Goal: Task Accomplishment & Management: Manage account settings

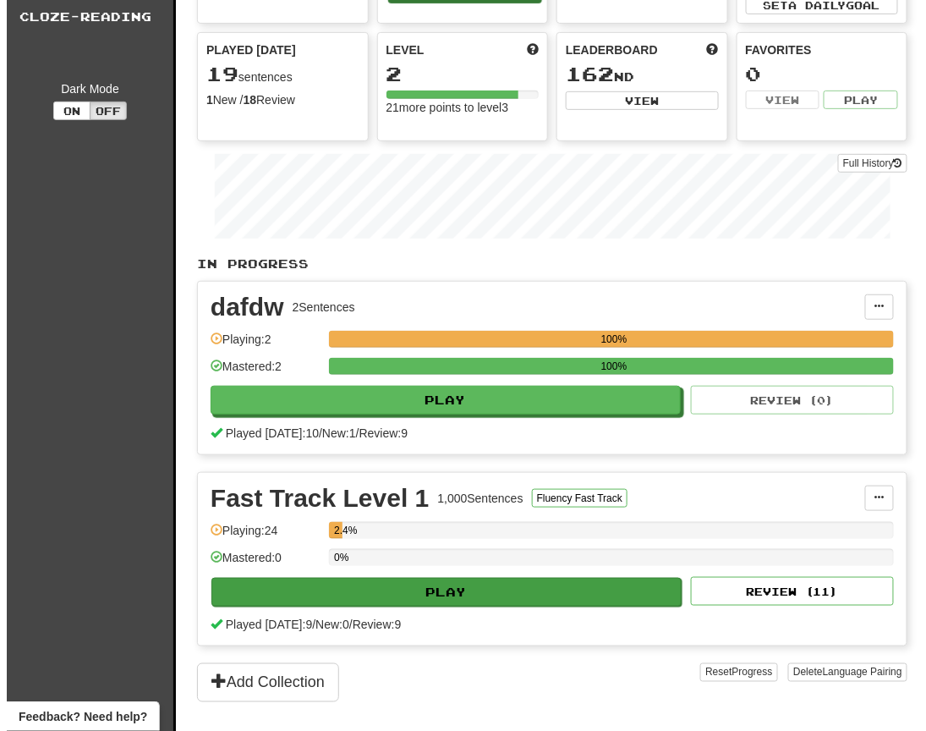
scroll to position [338, 0]
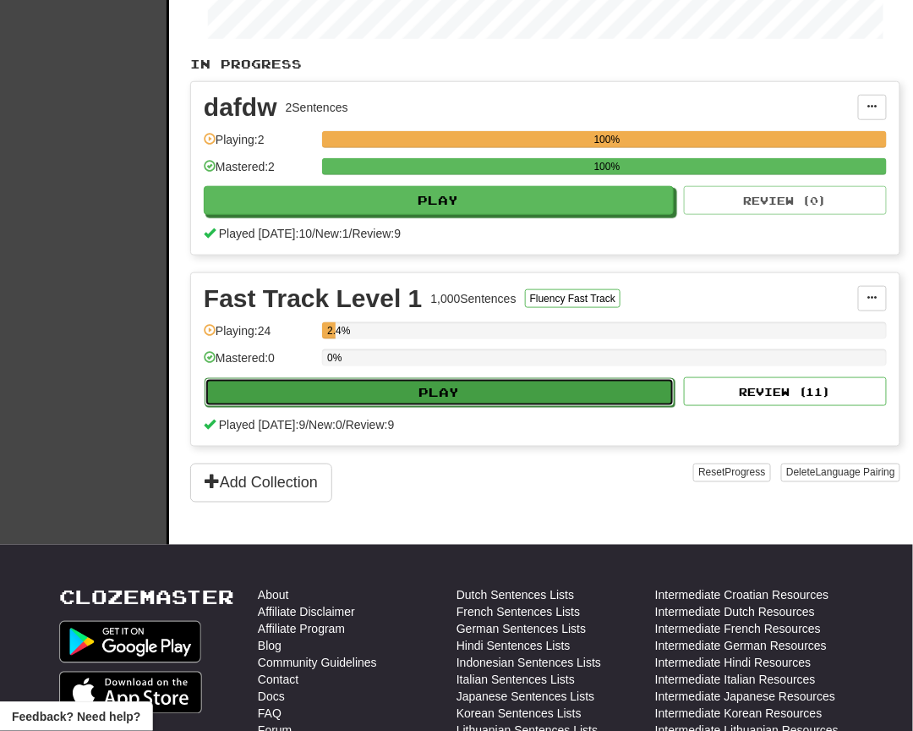
click at [367, 387] on button "Play" at bounding box center [440, 392] width 470 height 29
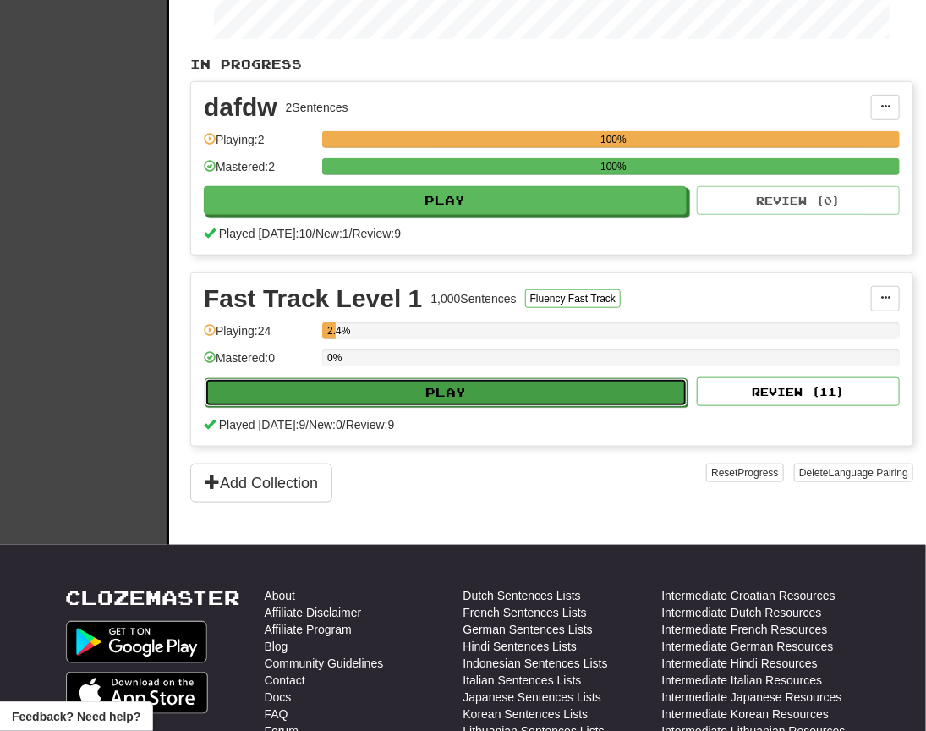
select select "**"
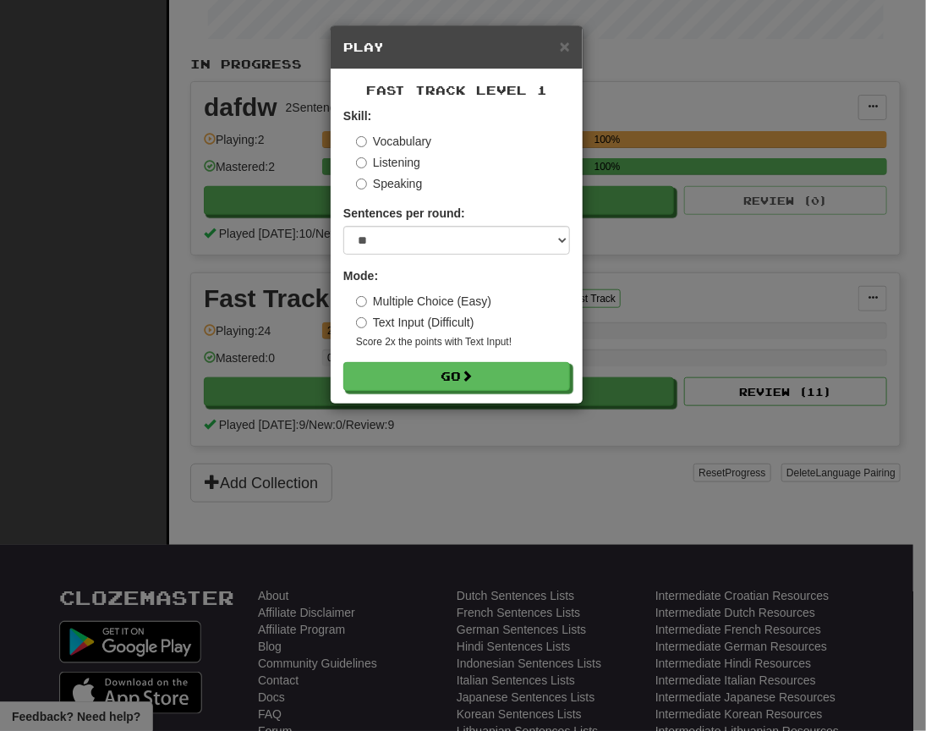
click at [802, 305] on div "× Play Fast Track Level 1 Skill: Vocabulary Listening Speaking Sentences per ro…" at bounding box center [463, 365] width 926 height 731
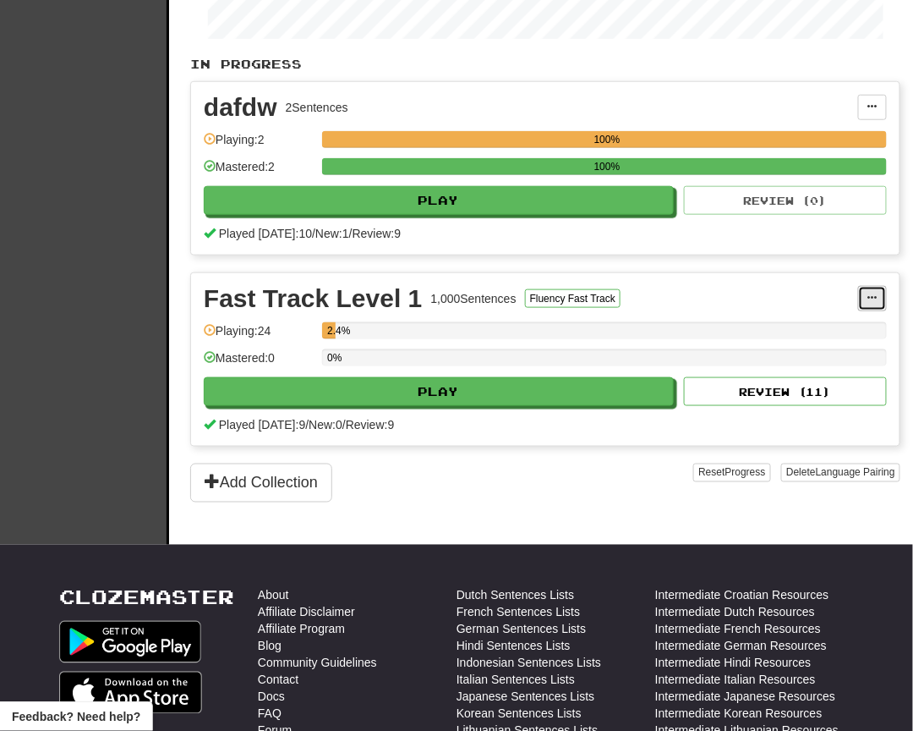
click at [870, 293] on span at bounding box center [873, 298] width 10 height 10
click at [769, 318] on link "Manage Sentences" at bounding box center [798, 329] width 175 height 22
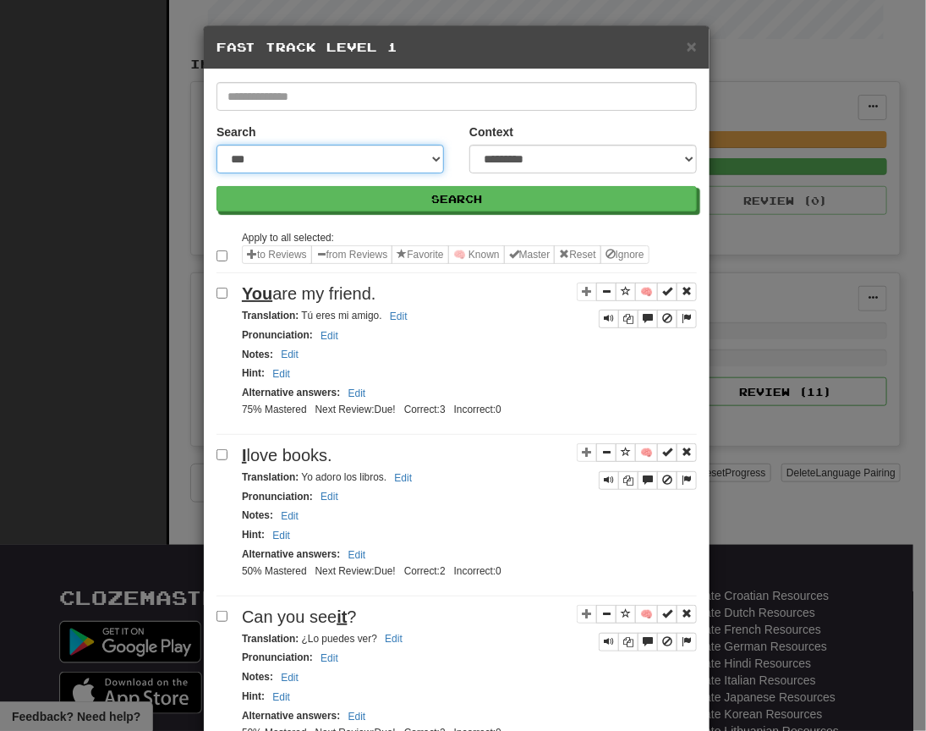
click at [295, 167] on select "**********" at bounding box center [331, 159] width 228 height 29
select select "*******"
click at [217, 145] on select "**********" at bounding box center [331, 159] width 228 height 29
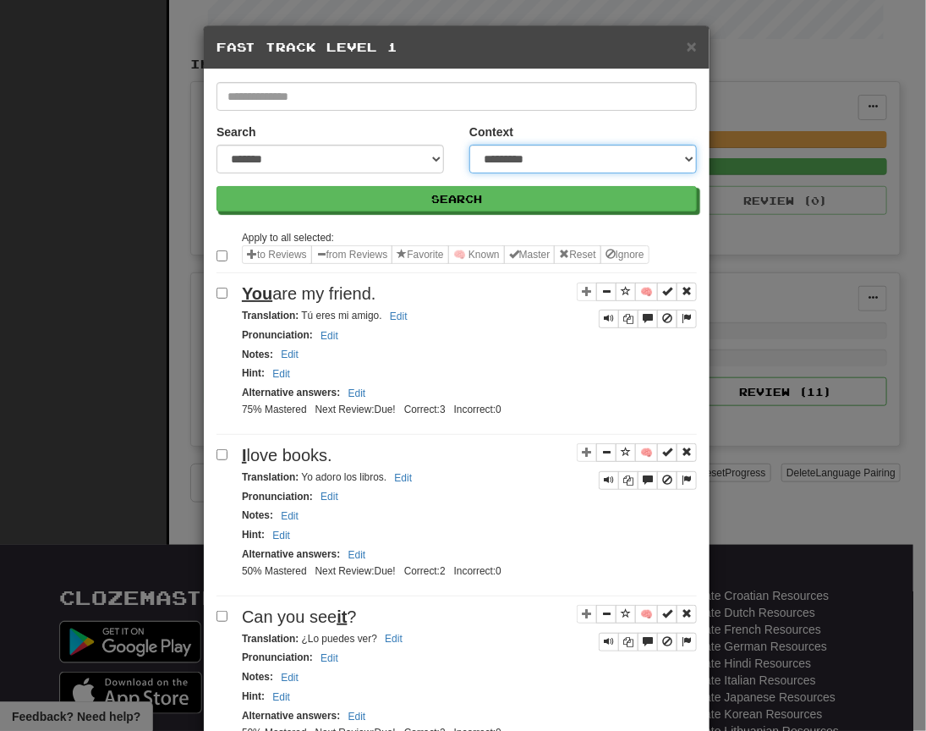
click at [555, 159] on select "**********" at bounding box center [583, 159] width 228 height 29
click at [469, 145] on select "**********" at bounding box center [583, 159] width 228 height 29
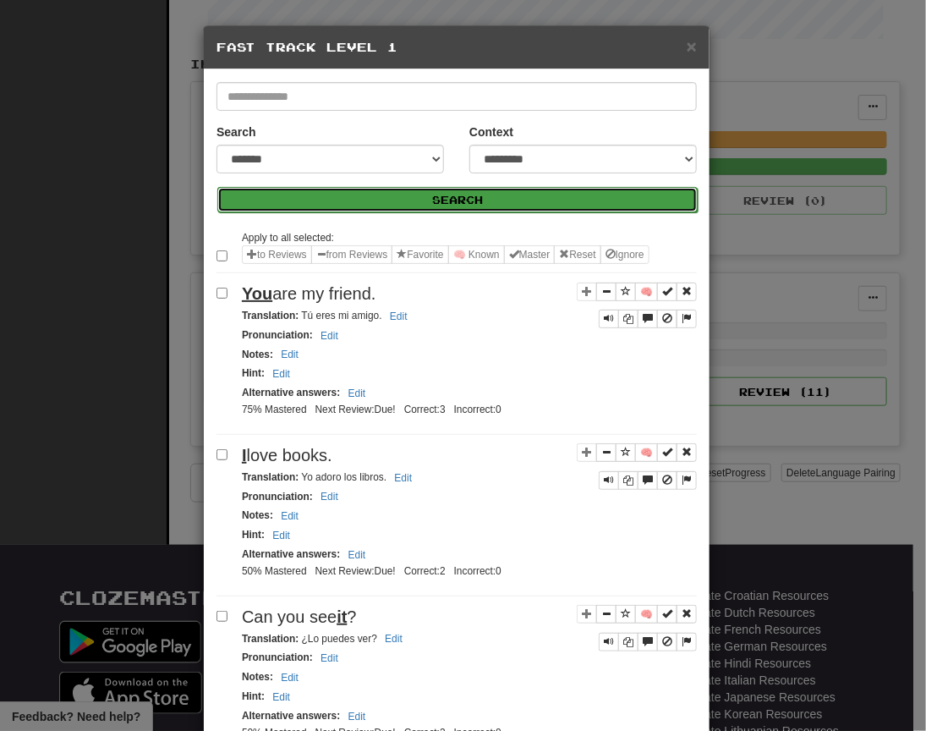
click at [436, 206] on button "Search" at bounding box center [457, 199] width 480 height 25
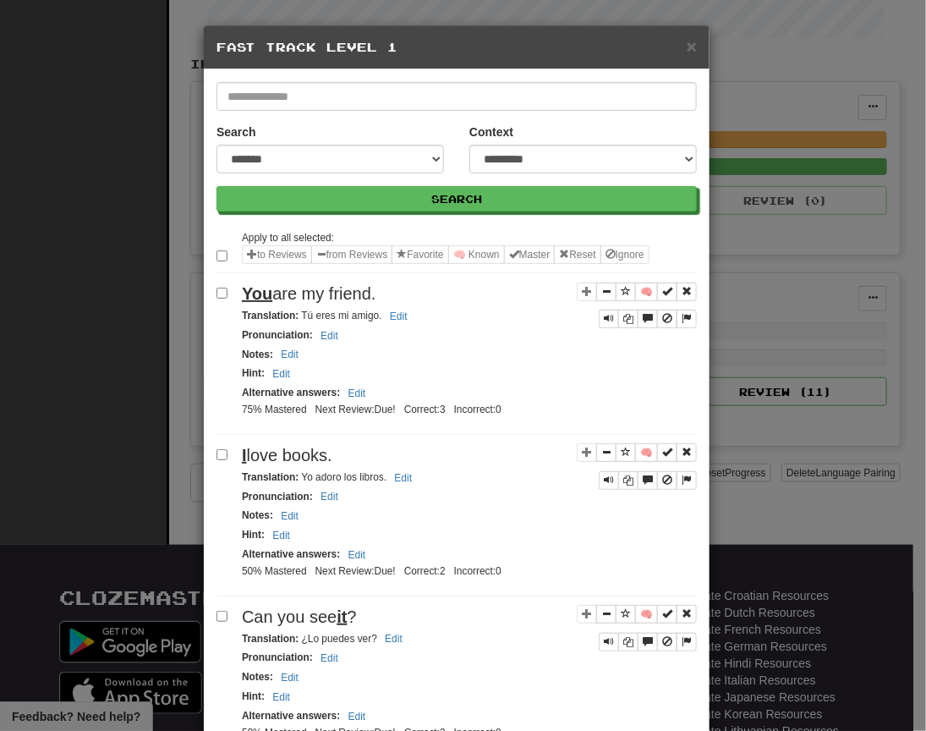
click at [399, 365] on div "Hint : Edit" at bounding box center [469, 373] width 455 height 19
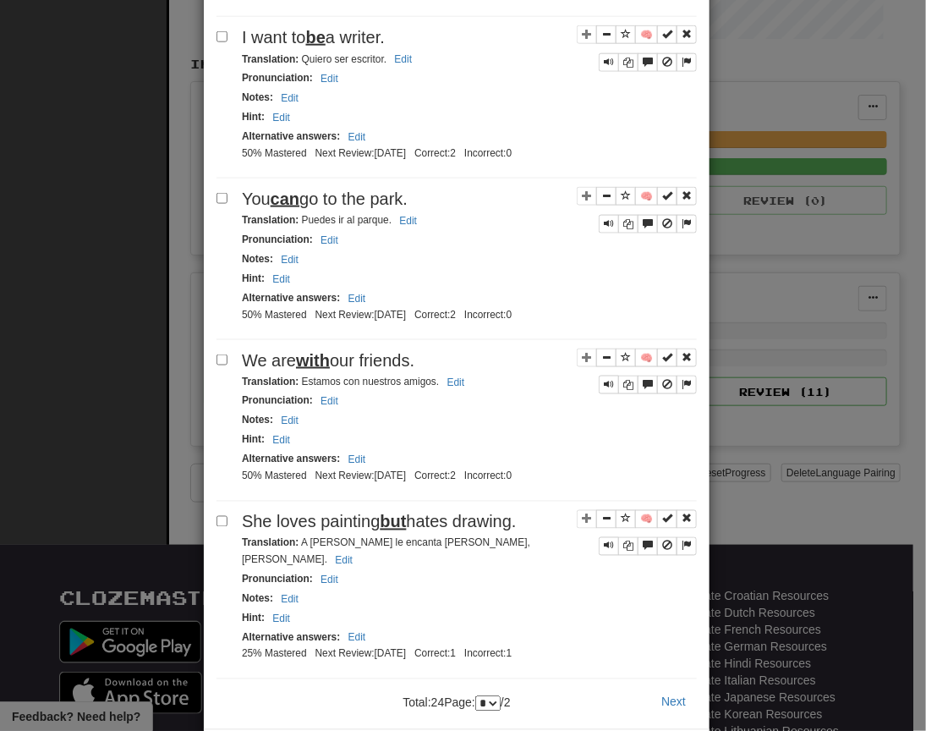
scroll to position [2852, 0]
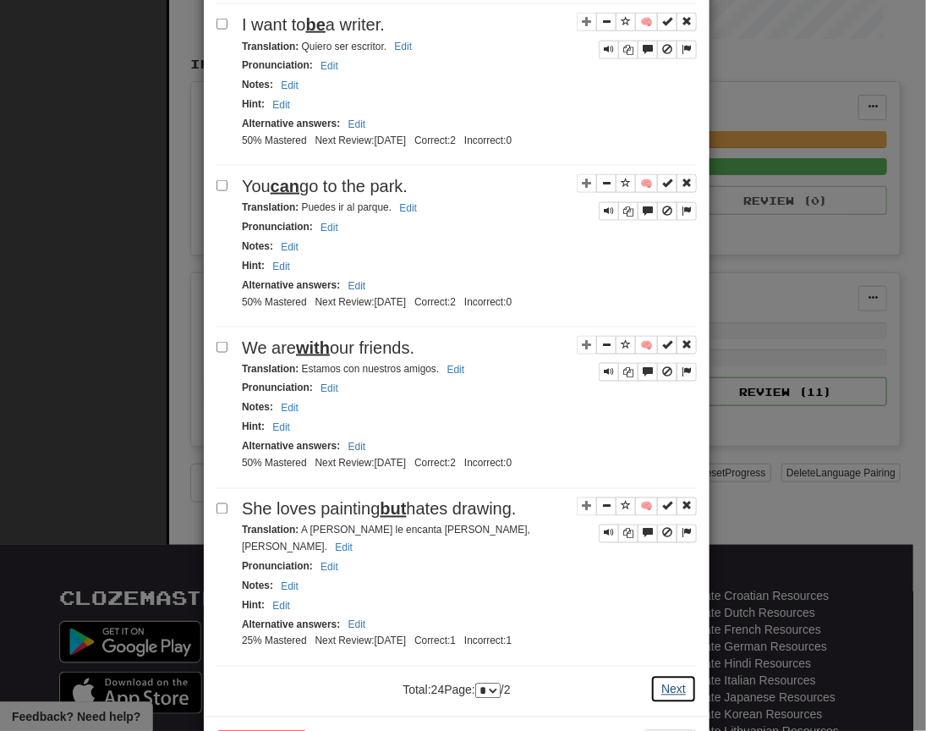
click at [659, 447] on button "Next" at bounding box center [673, 689] width 47 height 29
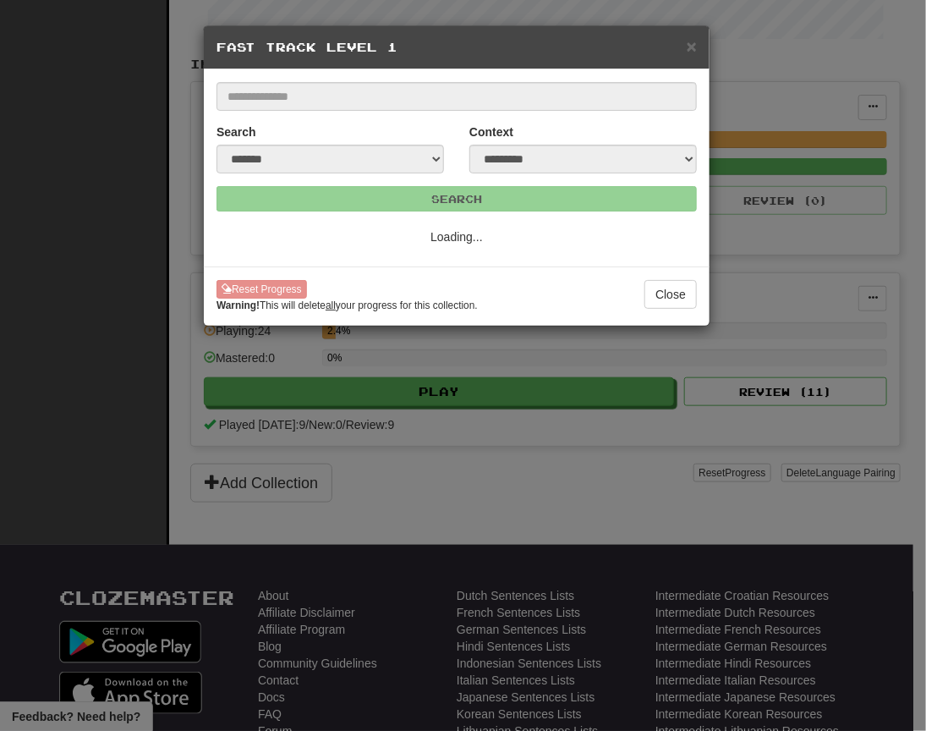
select select "*"
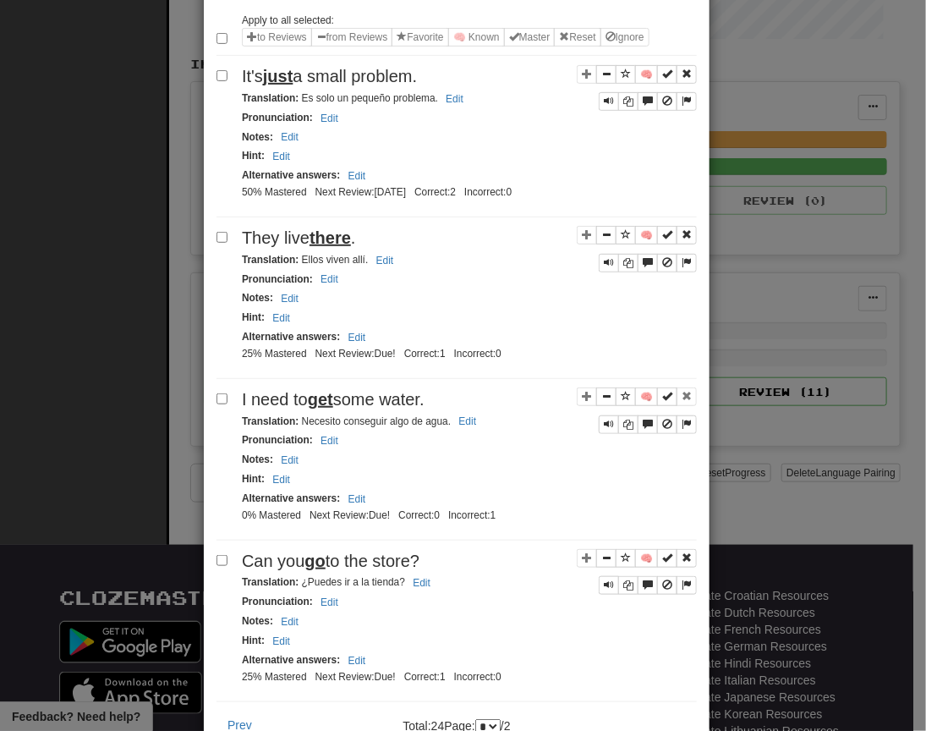
scroll to position [310, 0]
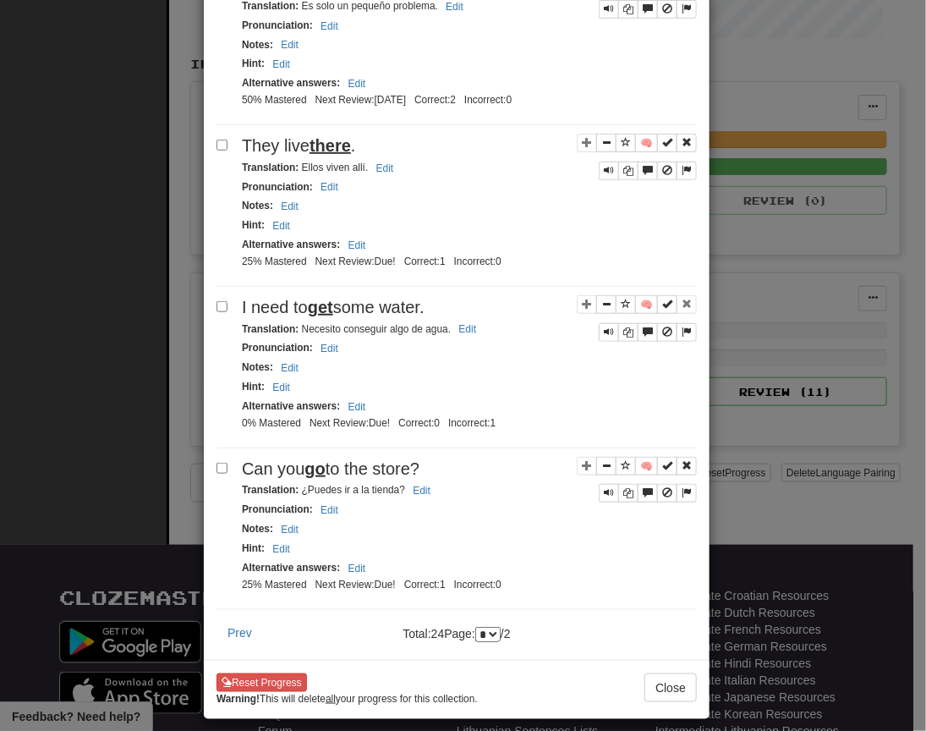
drag, startPoint x: 134, startPoint y: 246, endPoint x: 123, endPoint y: 260, distance: 17.4
click at [134, 246] on div "**********" at bounding box center [463, 365] width 926 height 731
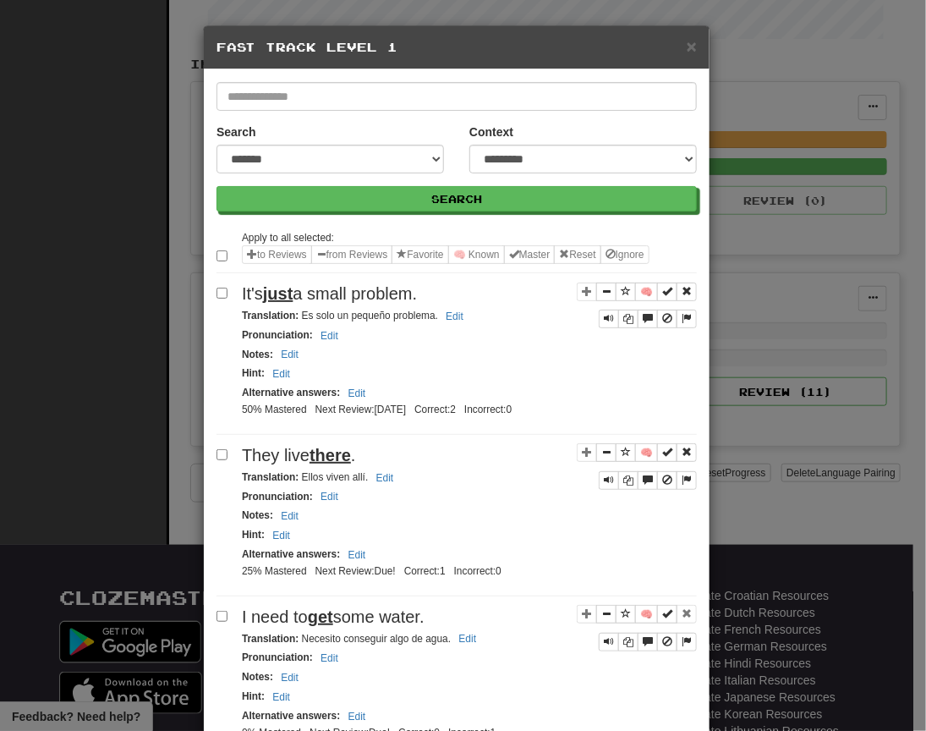
click at [80, 279] on div "**********" at bounding box center [463, 365] width 926 height 731
click at [692, 47] on div "× Fast Track Level 1" at bounding box center [457, 47] width 506 height 43
click at [687, 41] on span "×" at bounding box center [692, 45] width 10 height 19
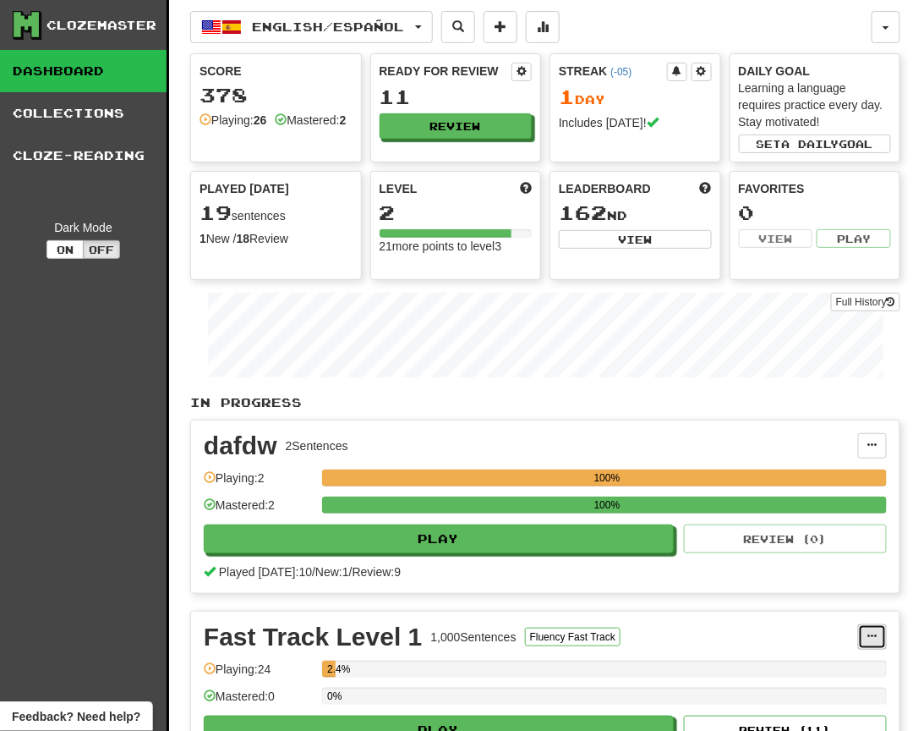
click at [870, 447] on span at bounding box center [873, 636] width 10 height 10
click at [752, 447] on div "Fast Track Level 1 1,000 Sentences Fluency Fast Track" at bounding box center [531, 636] width 655 height 25
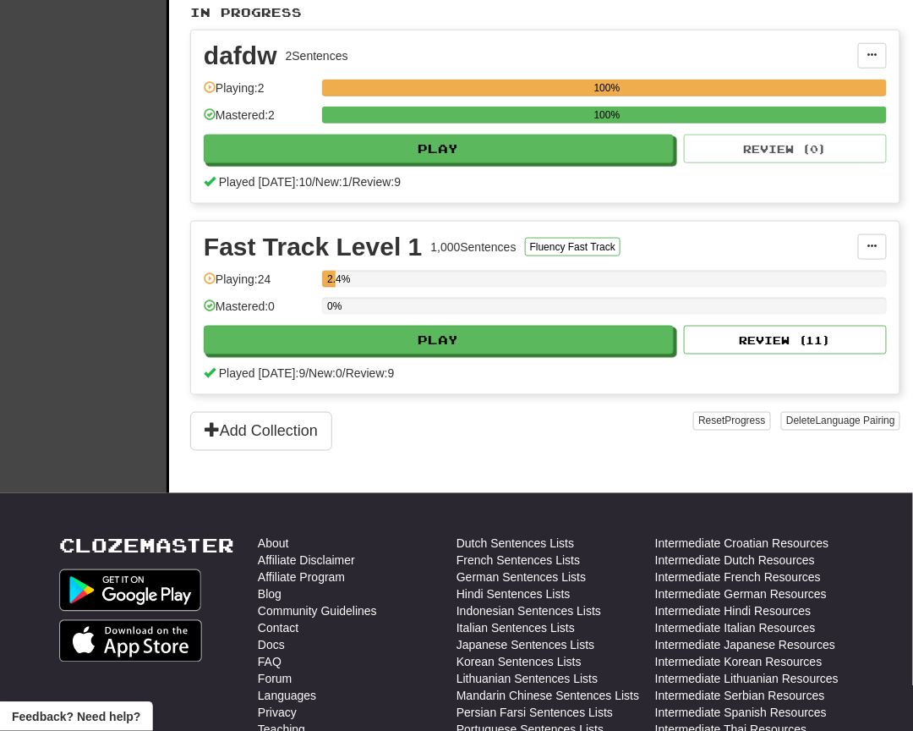
scroll to position [677, 0]
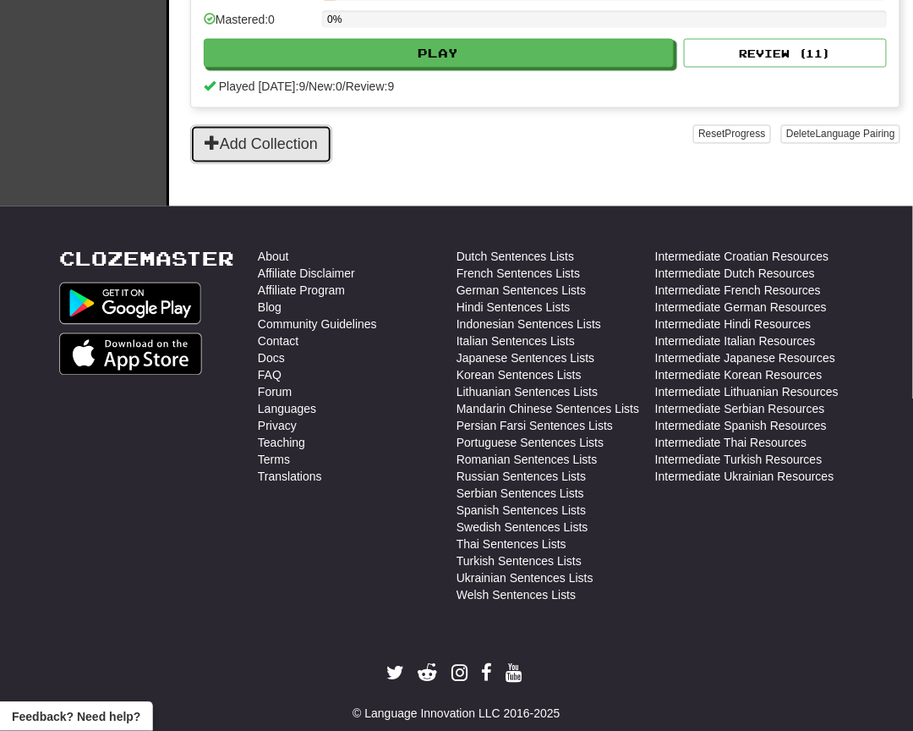
click at [265, 145] on button "Add Collection" at bounding box center [261, 144] width 142 height 39
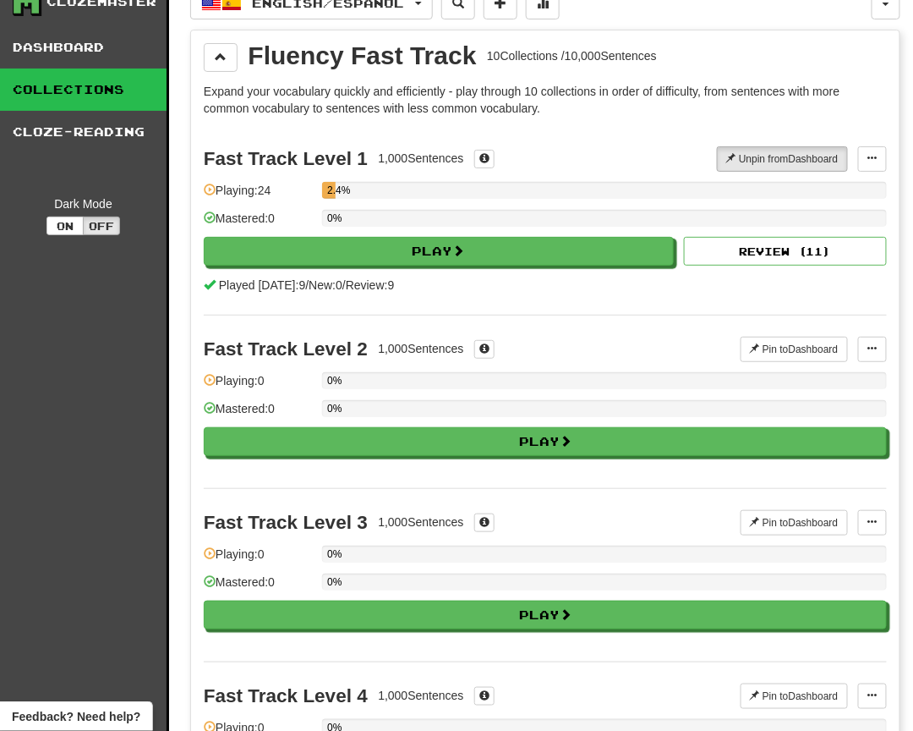
scroll to position [0, 0]
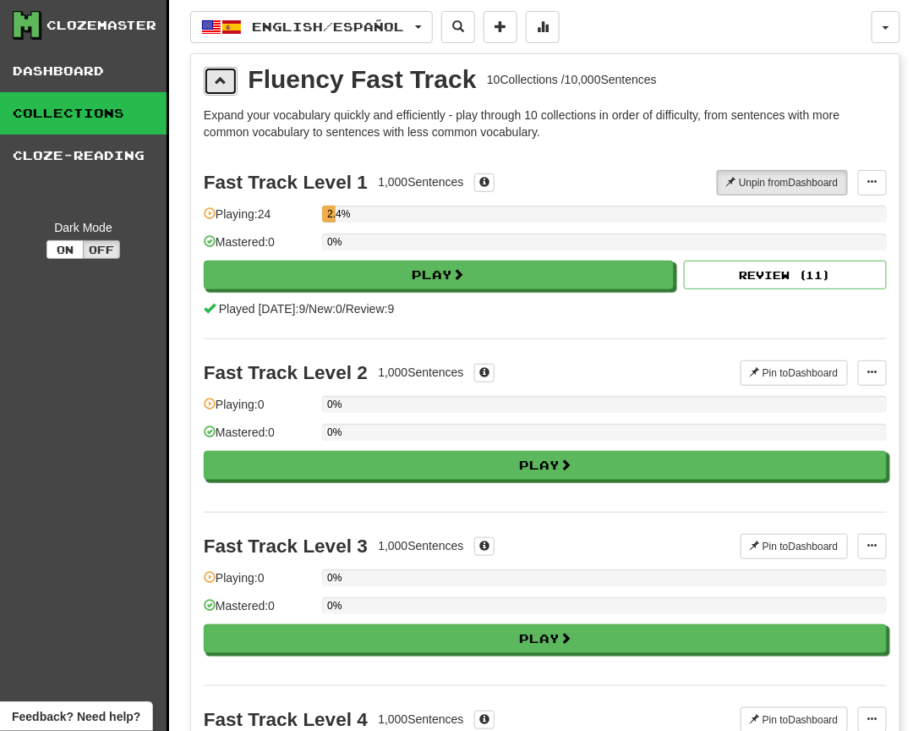
click at [217, 80] on span at bounding box center [221, 80] width 12 height 12
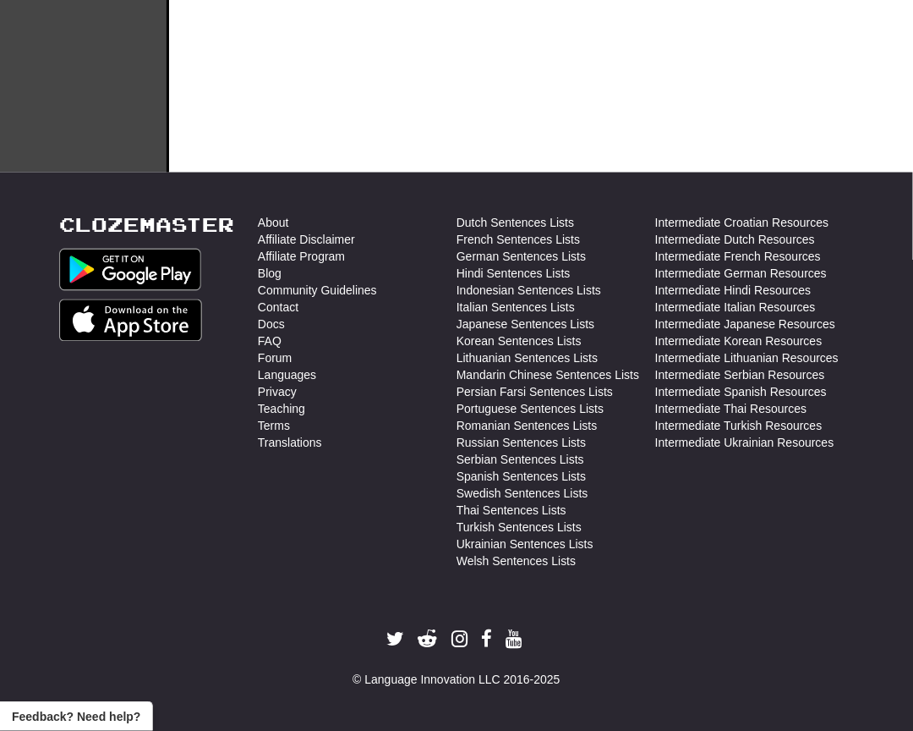
scroll to position [8, 0]
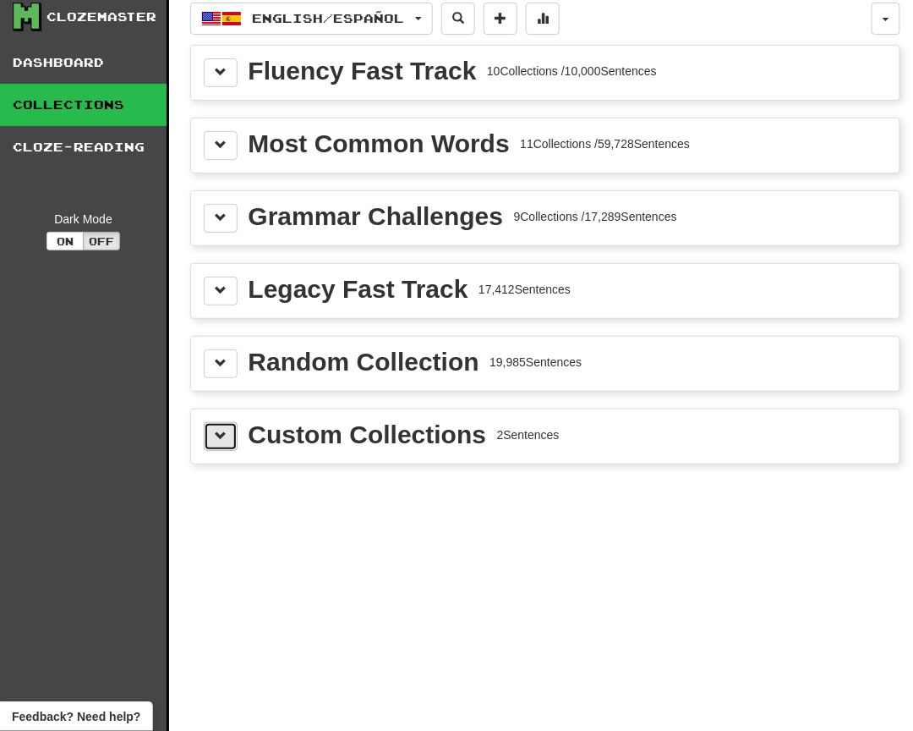
click at [211, 439] on button at bounding box center [221, 436] width 34 height 29
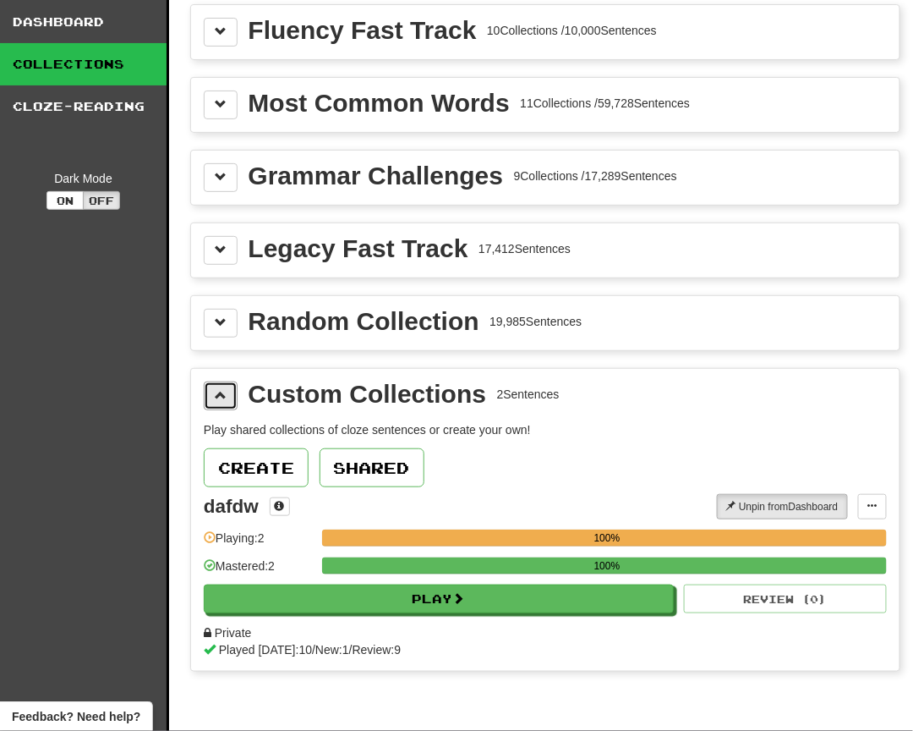
scroll to position [0, 0]
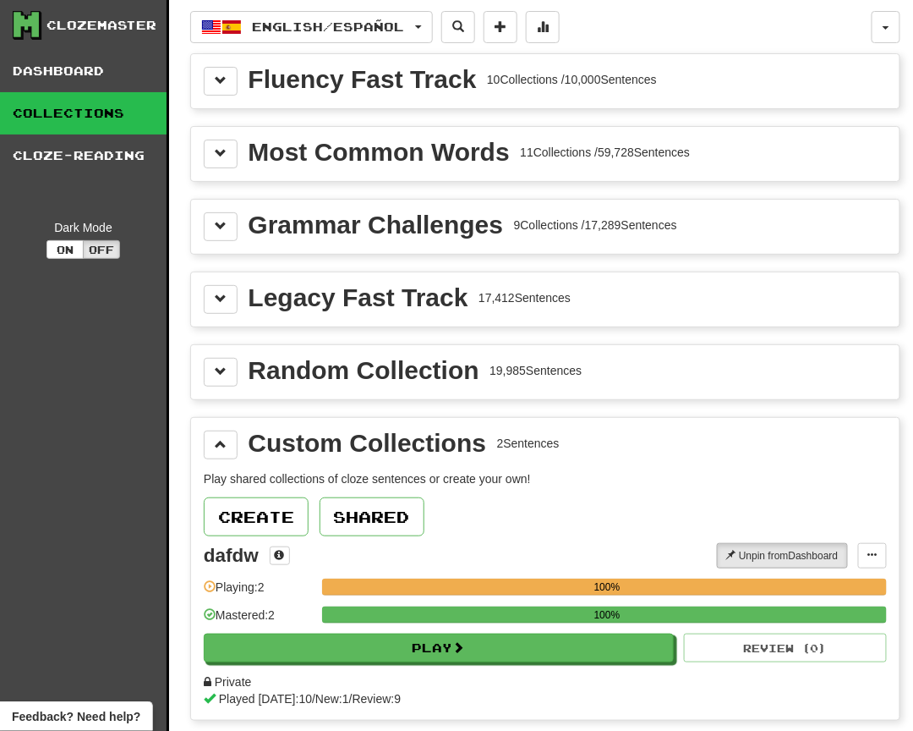
click at [803, 360] on div "Random Collection 19,985 Sentences" at bounding box center [545, 372] width 683 height 29
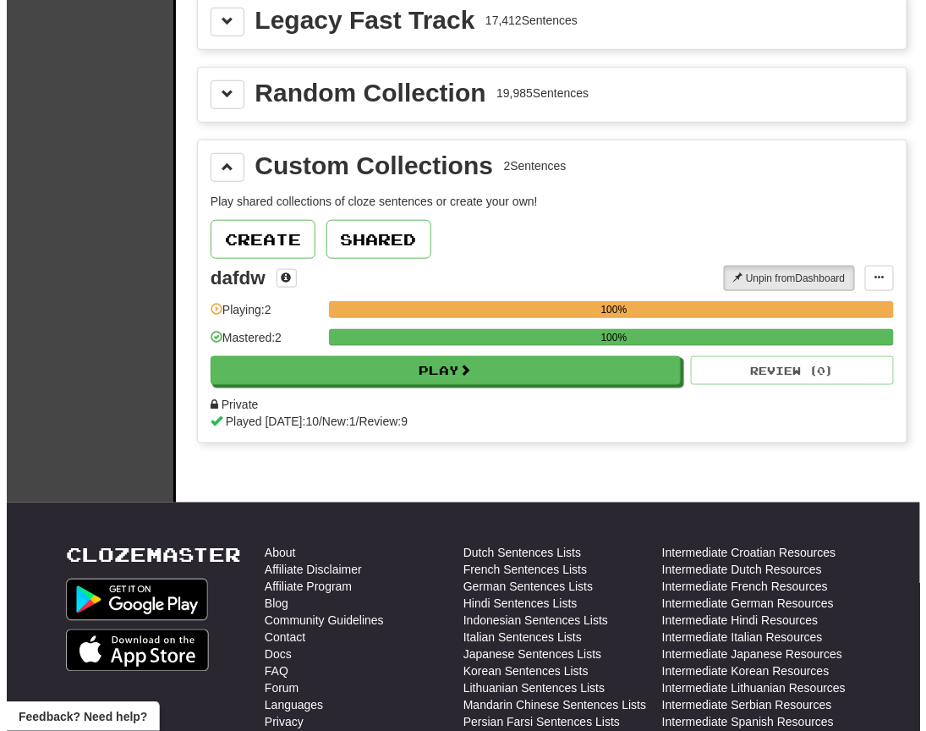
scroll to position [254, 0]
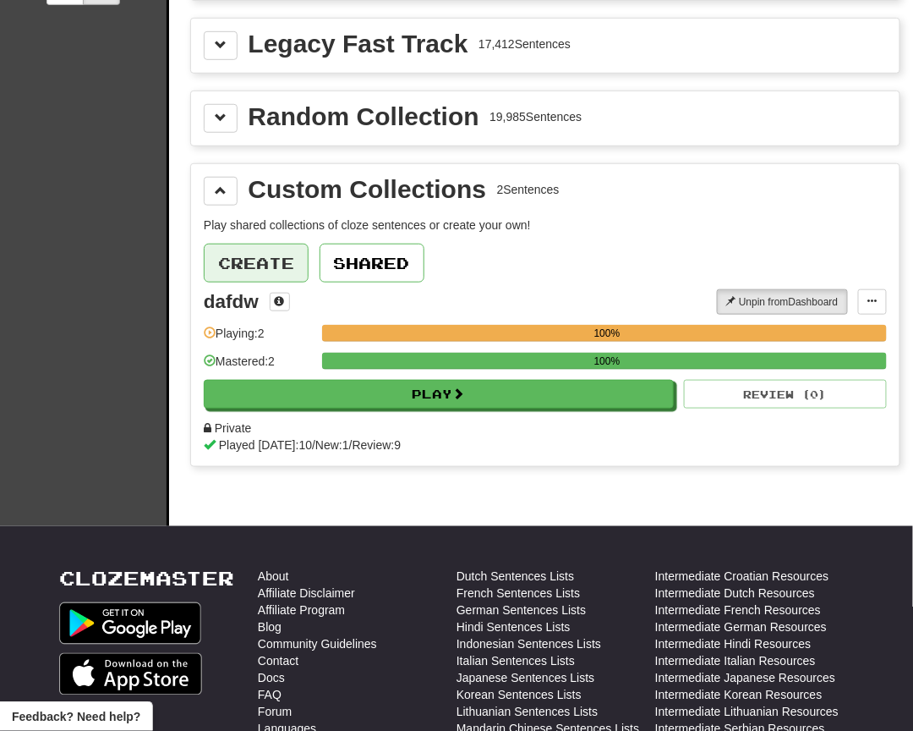
drag, startPoint x: 195, startPoint y: 255, endPoint x: 211, endPoint y: 255, distance: 16.1
click at [211, 255] on div "Custom Collections 2 Sentences Play shared collections of cloze sentences or cr…" at bounding box center [545, 315] width 709 height 302
click at [894, 281] on div "Custom Collections 2 Sentences Play shared collections of cloze sentences or cr…" at bounding box center [545, 315] width 709 height 302
click at [881, 289] on button at bounding box center [872, 301] width 29 height 25
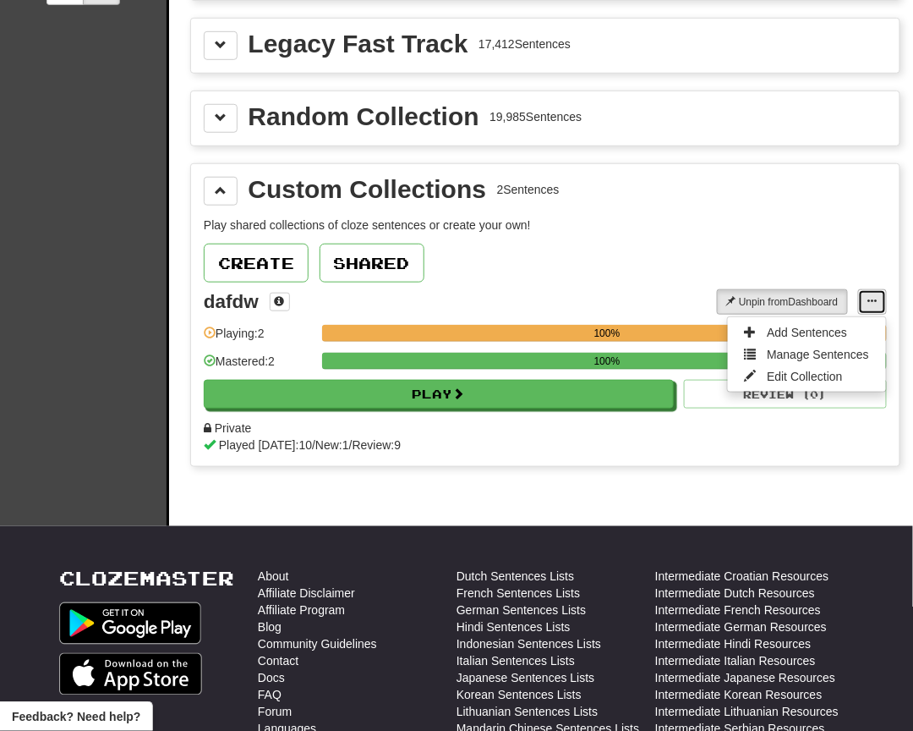
click at [875, 296] on span at bounding box center [873, 301] width 10 height 10
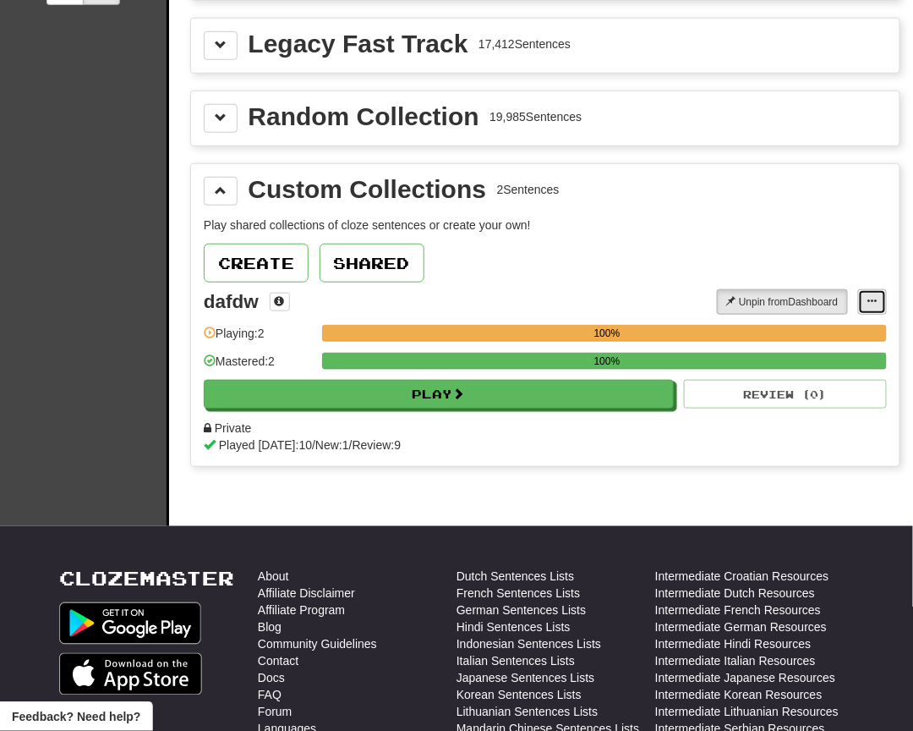
click at [880, 299] on button at bounding box center [872, 301] width 29 height 25
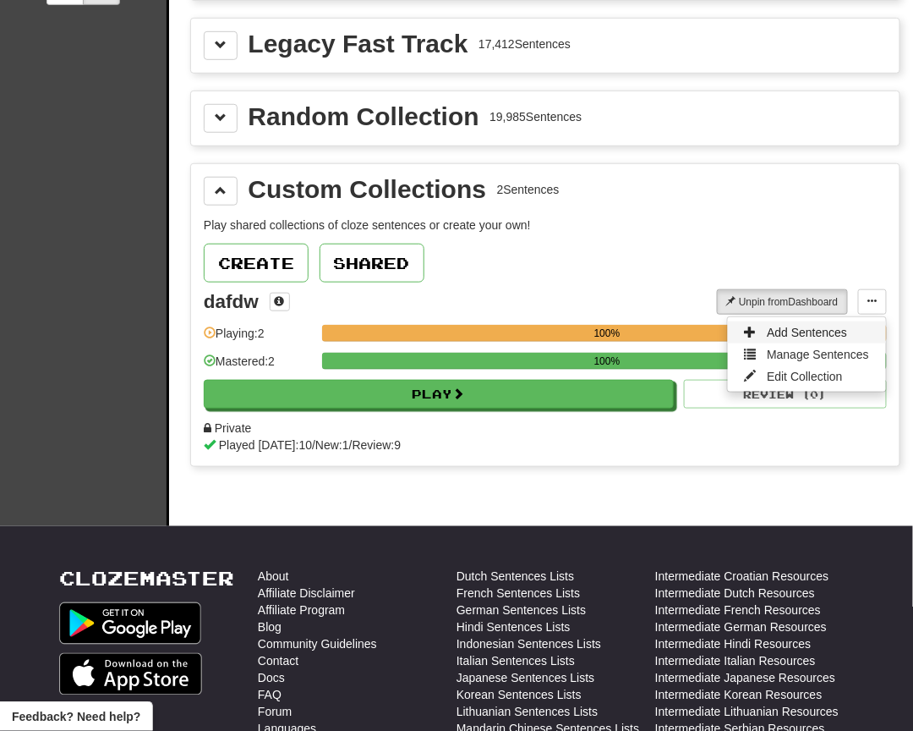
click at [781, 326] on span "Add Sentences" at bounding box center [807, 333] width 80 height 14
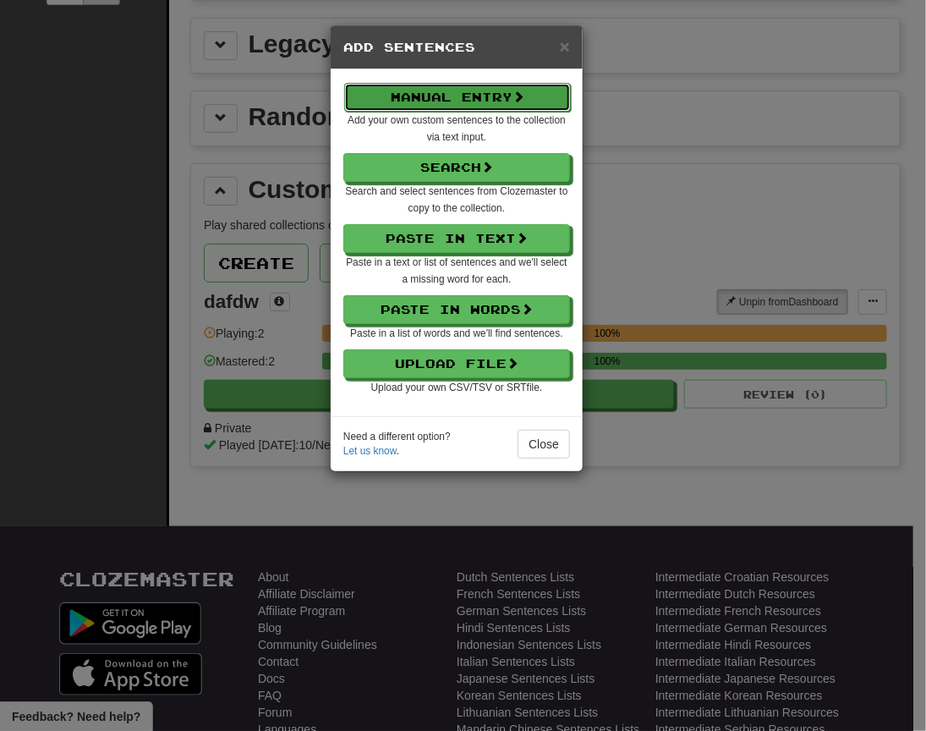
click at [534, 101] on button "Manual Entry" at bounding box center [457, 97] width 227 height 29
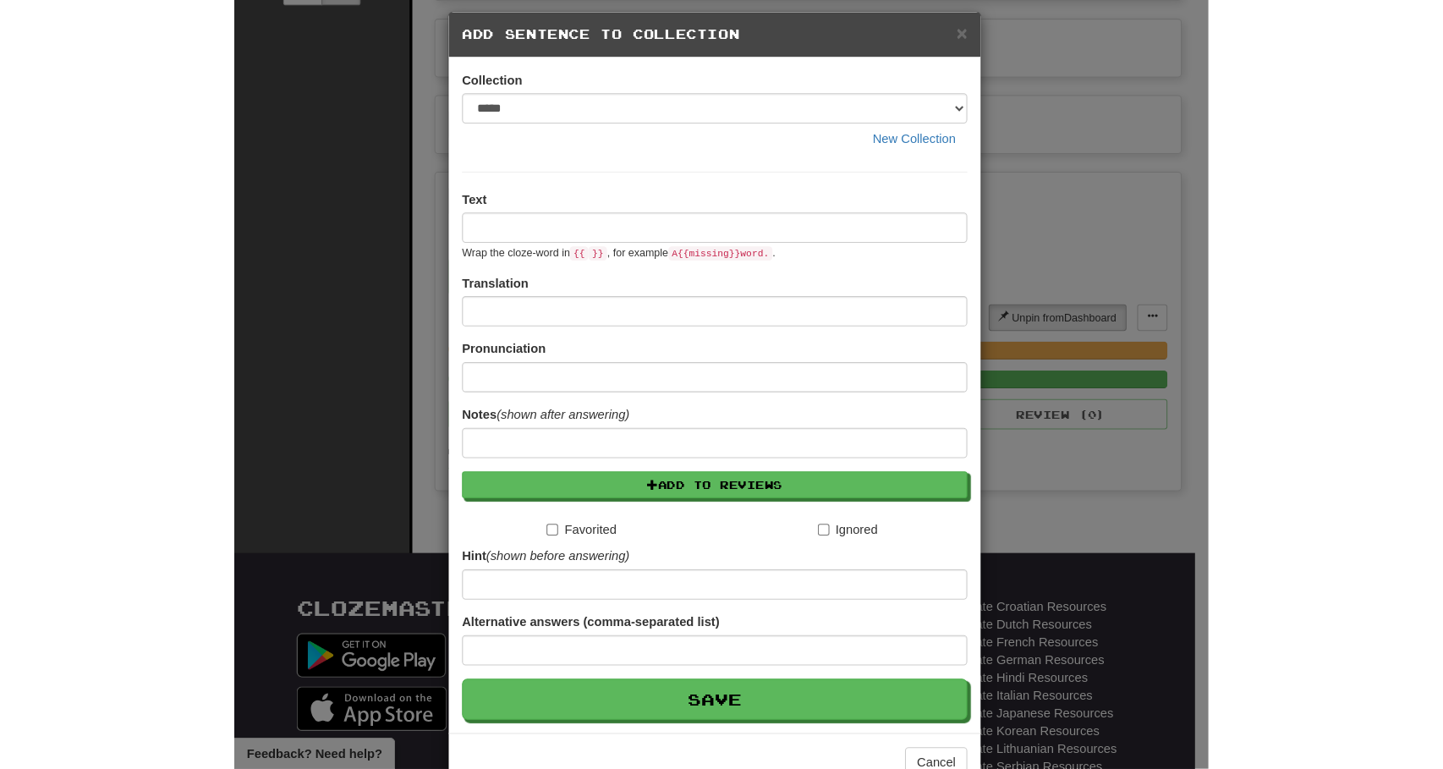
scroll to position [14, 0]
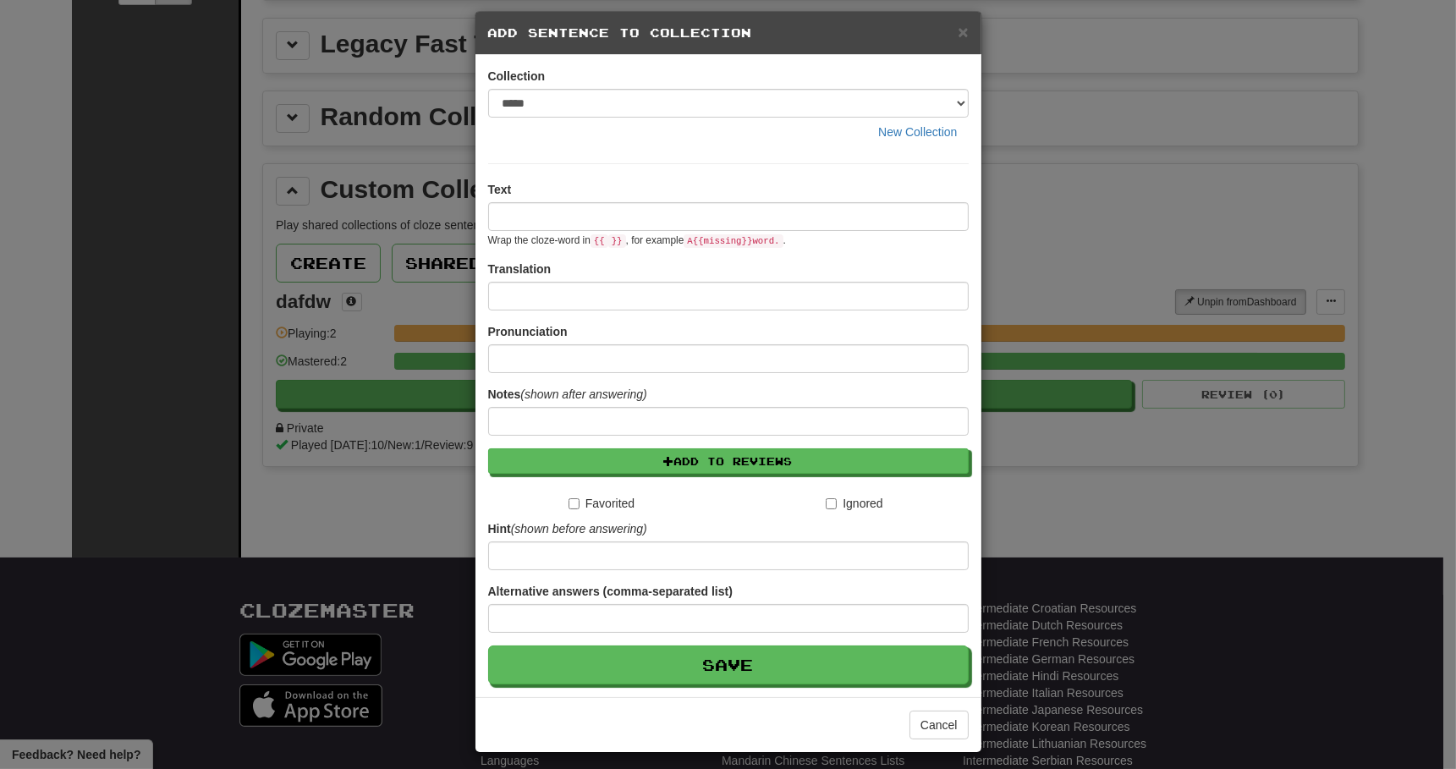
click at [381, 447] on div "× Add Sentence to Collection Collection ***** New Collection Text Wrap the cloz…" at bounding box center [728, 384] width 1456 height 769
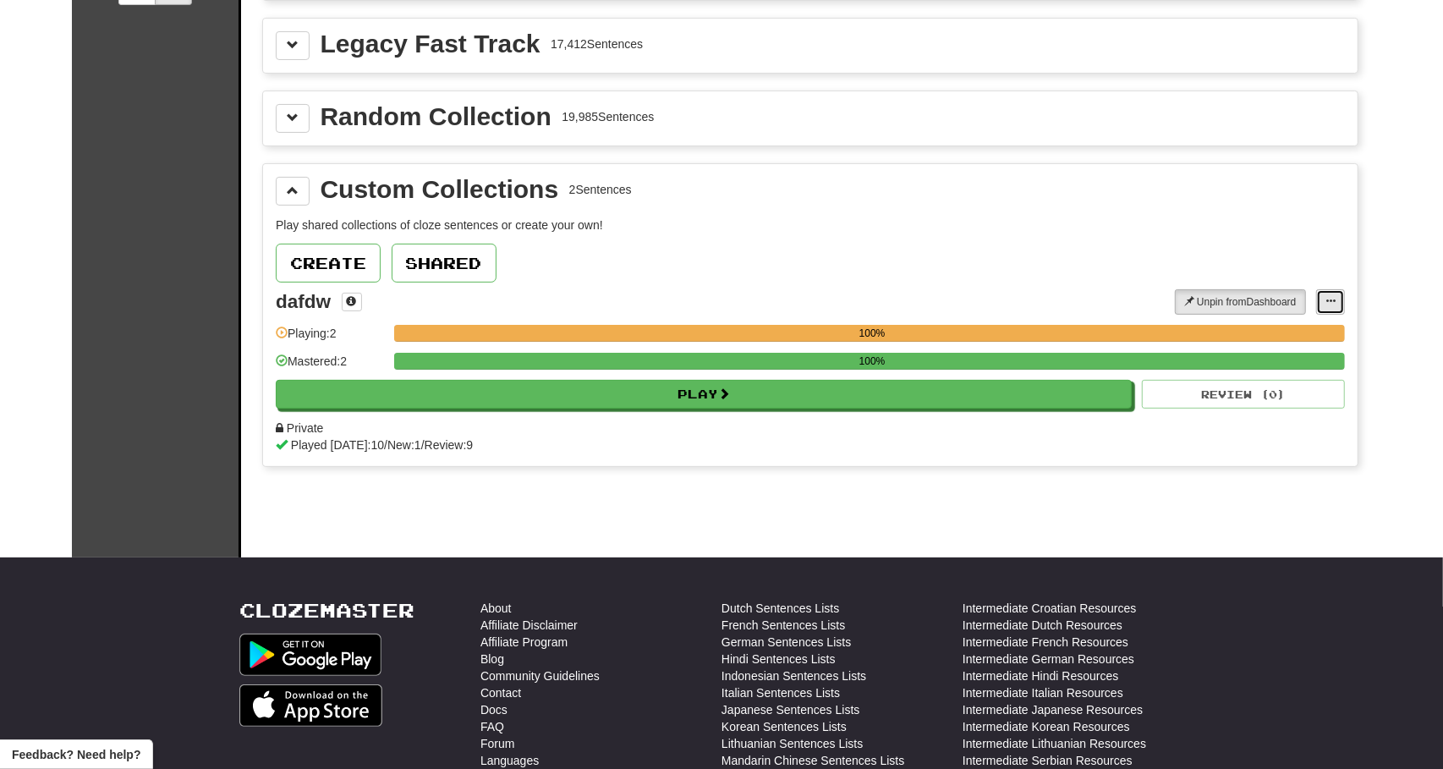
click at [913, 296] on span at bounding box center [1330, 301] width 10 height 10
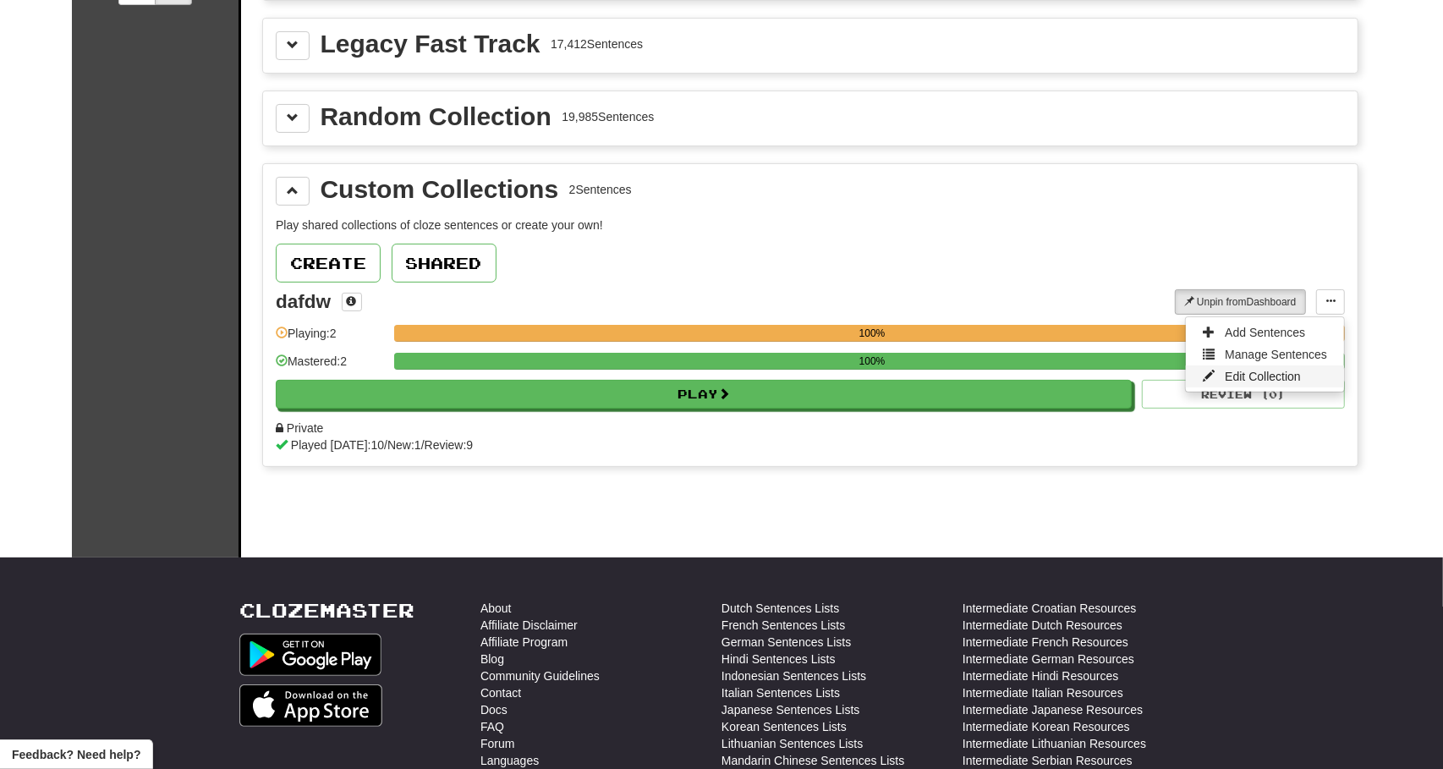
click at [913, 365] on link "Edit Collection" at bounding box center [1265, 376] width 158 height 22
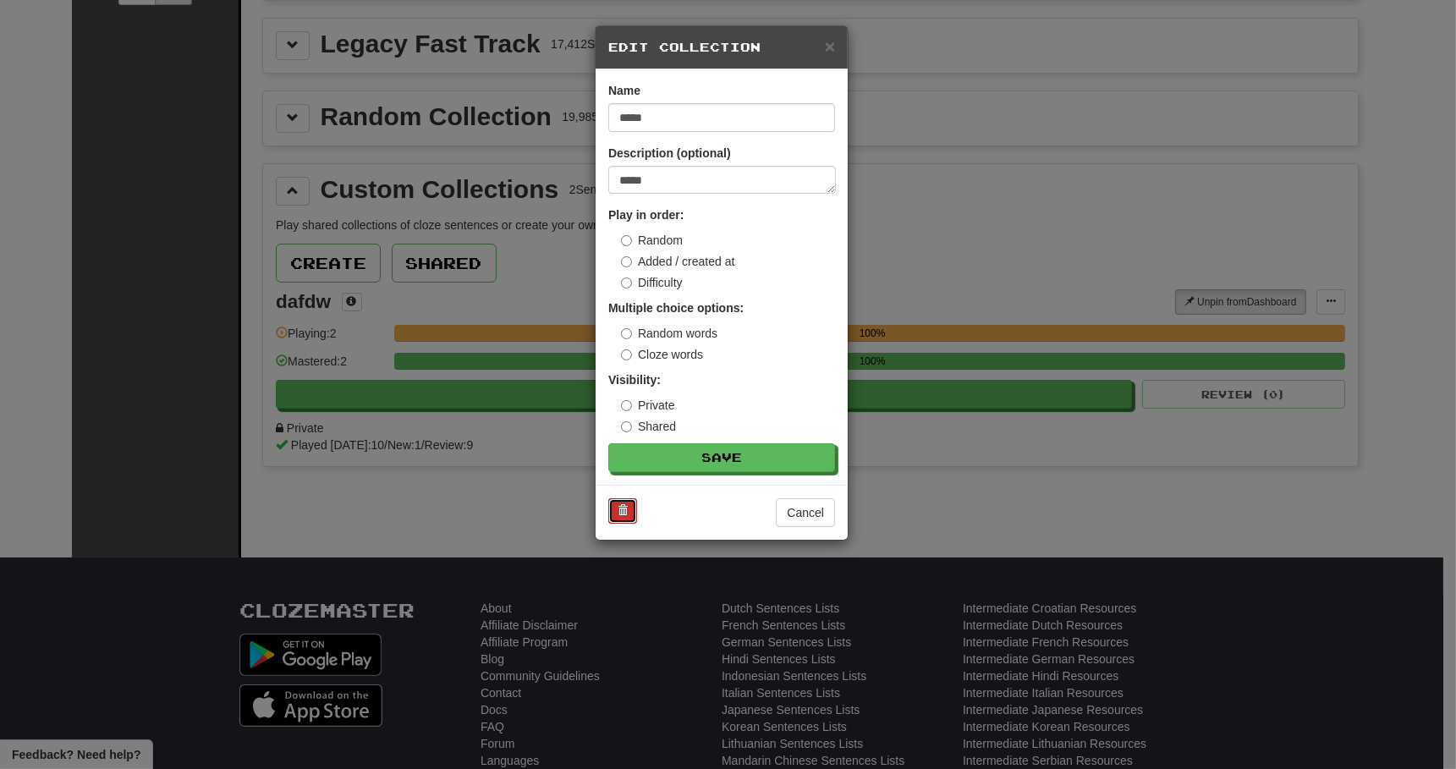
click at [628, 447] on button at bounding box center [622, 510] width 29 height 25
click at [796, 447] on button "Cancel" at bounding box center [805, 512] width 59 height 29
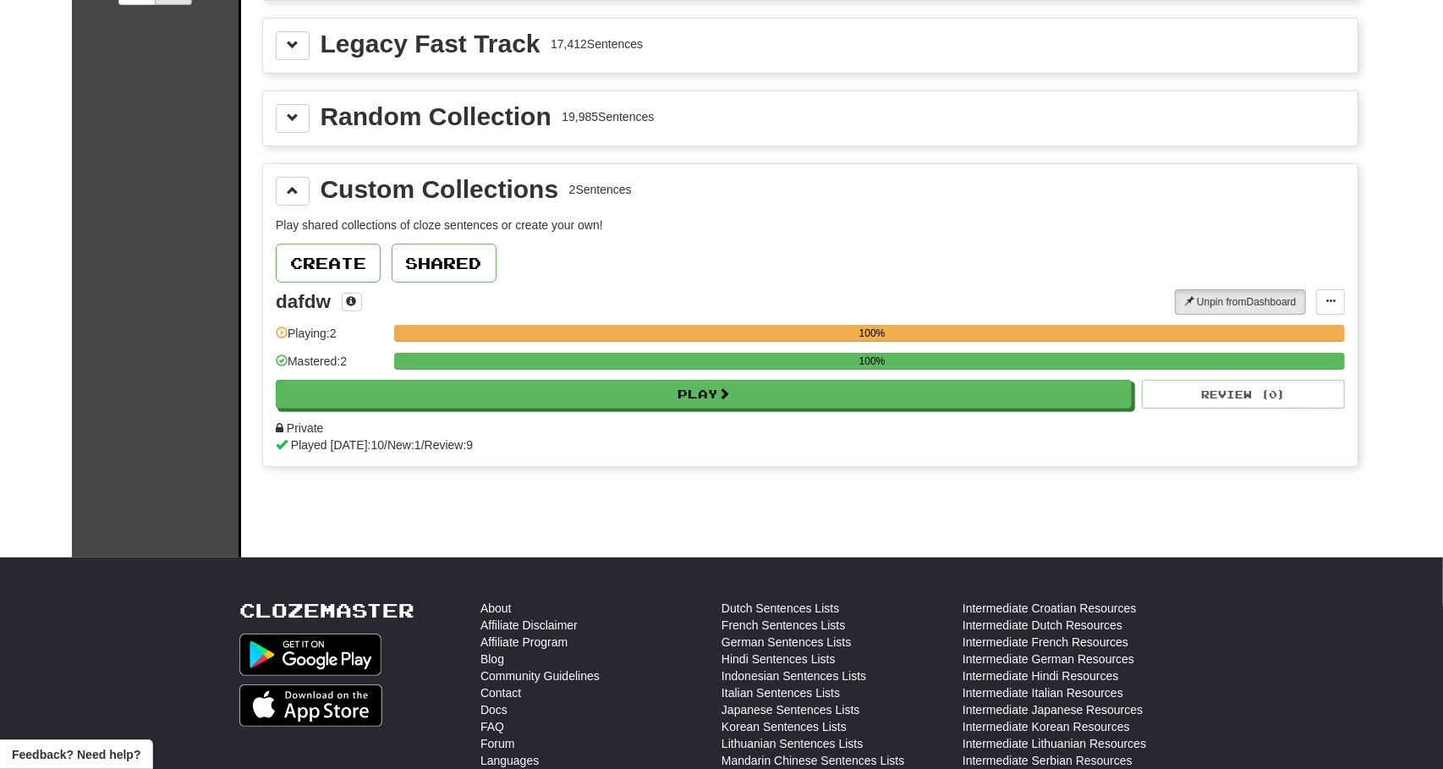
click at [84, 171] on div "Clozemaster Dashboard Collections Cloze-Reading Dark Mode On Off" at bounding box center [156, 151] width 169 height 811
